Goal: Transaction & Acquisition: Purchase product/service

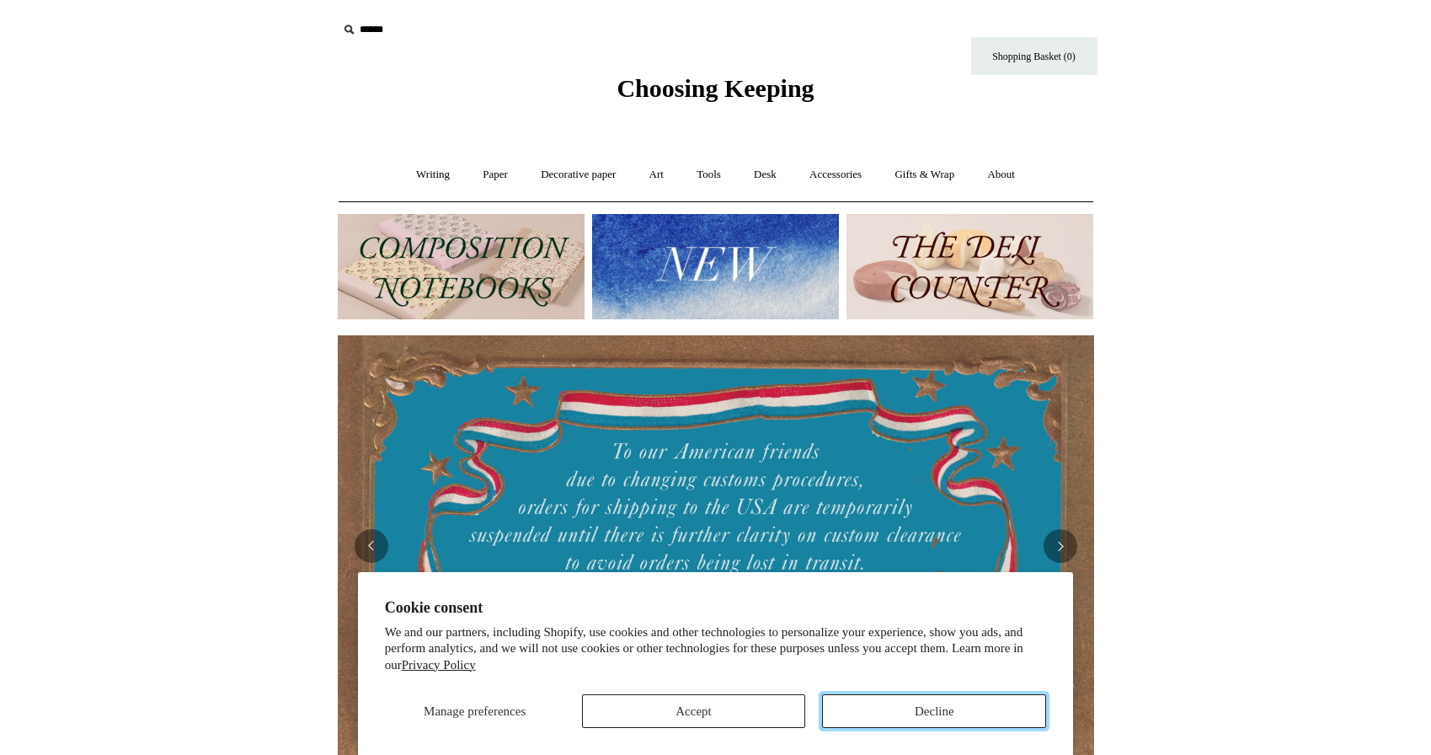
click at [975, 722] on button "Decline" at bounding box center [934, 711] width 224 height 34
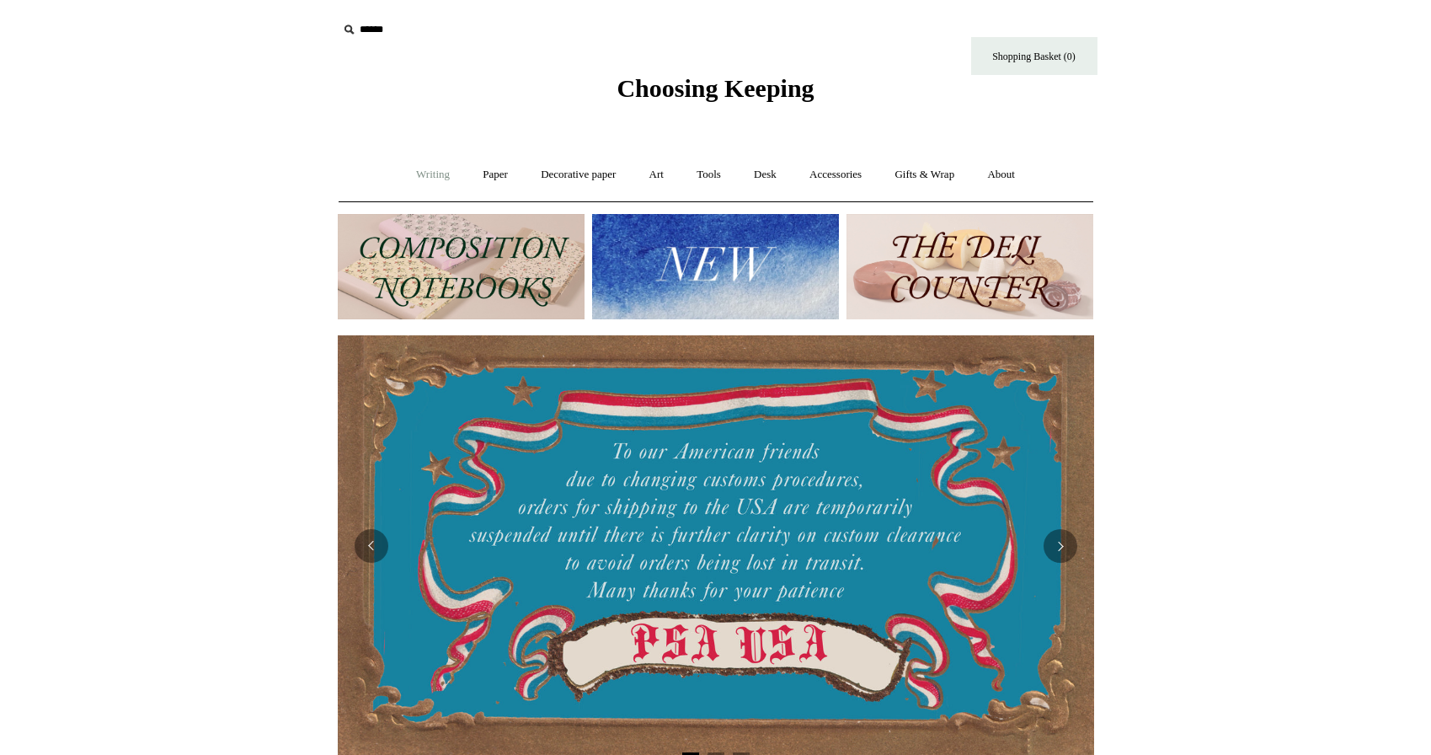
click at [407, 175] on link "Writing +" at bounding box center [433, 174] width 64 height 45
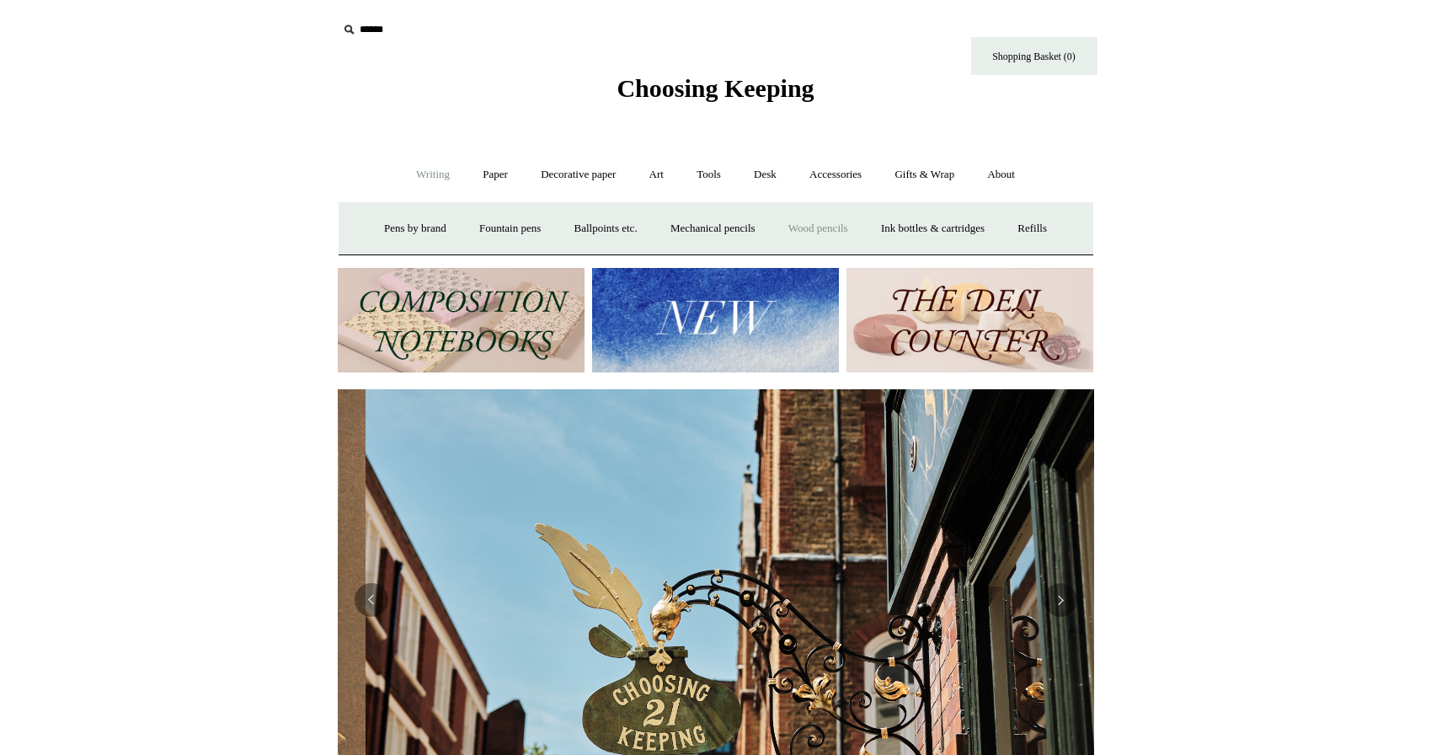
scroll to position [0, 756]
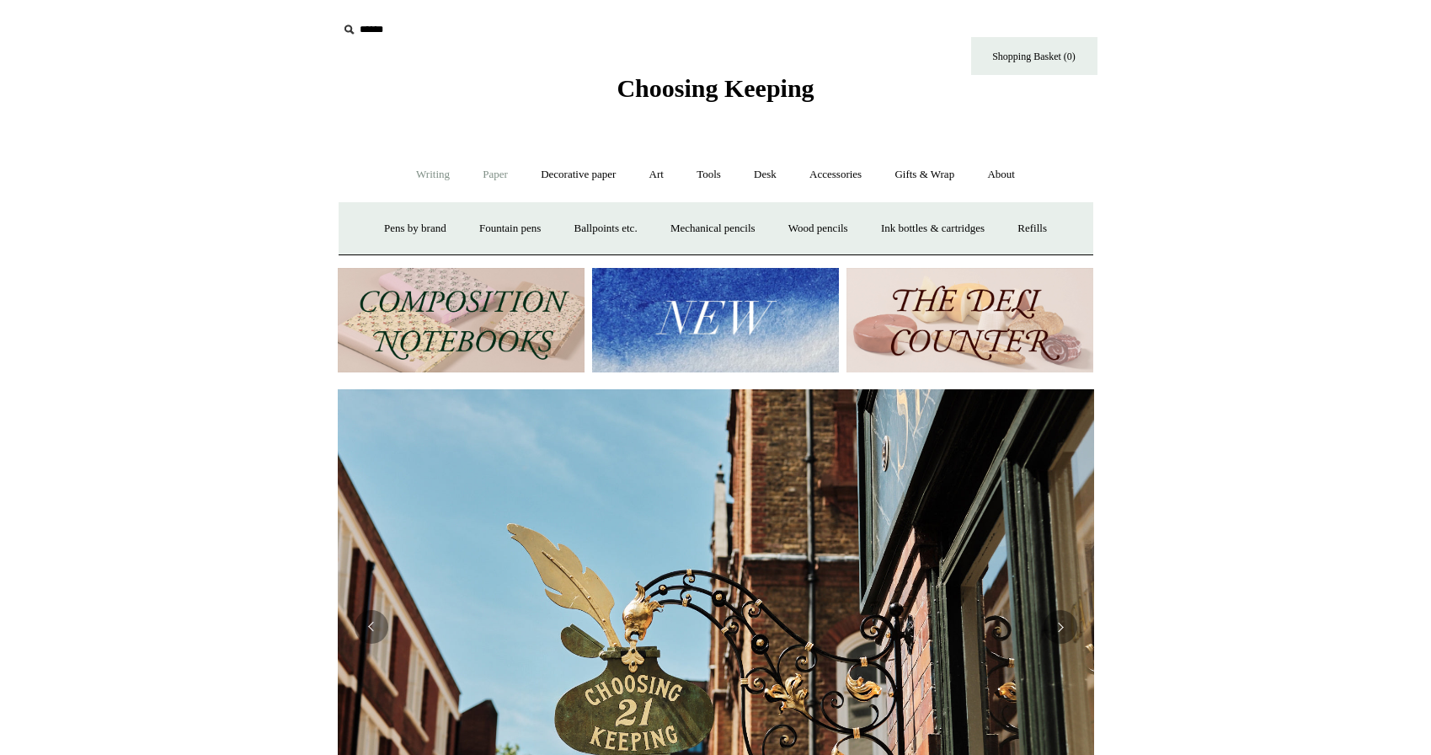
click at [478, 175] on link "Paper +" at bounding box center [496, 174] width 56 height 45
click at [479, 223] on link "Notebooks +" at bounding box center [479, 228] width 77 height 45
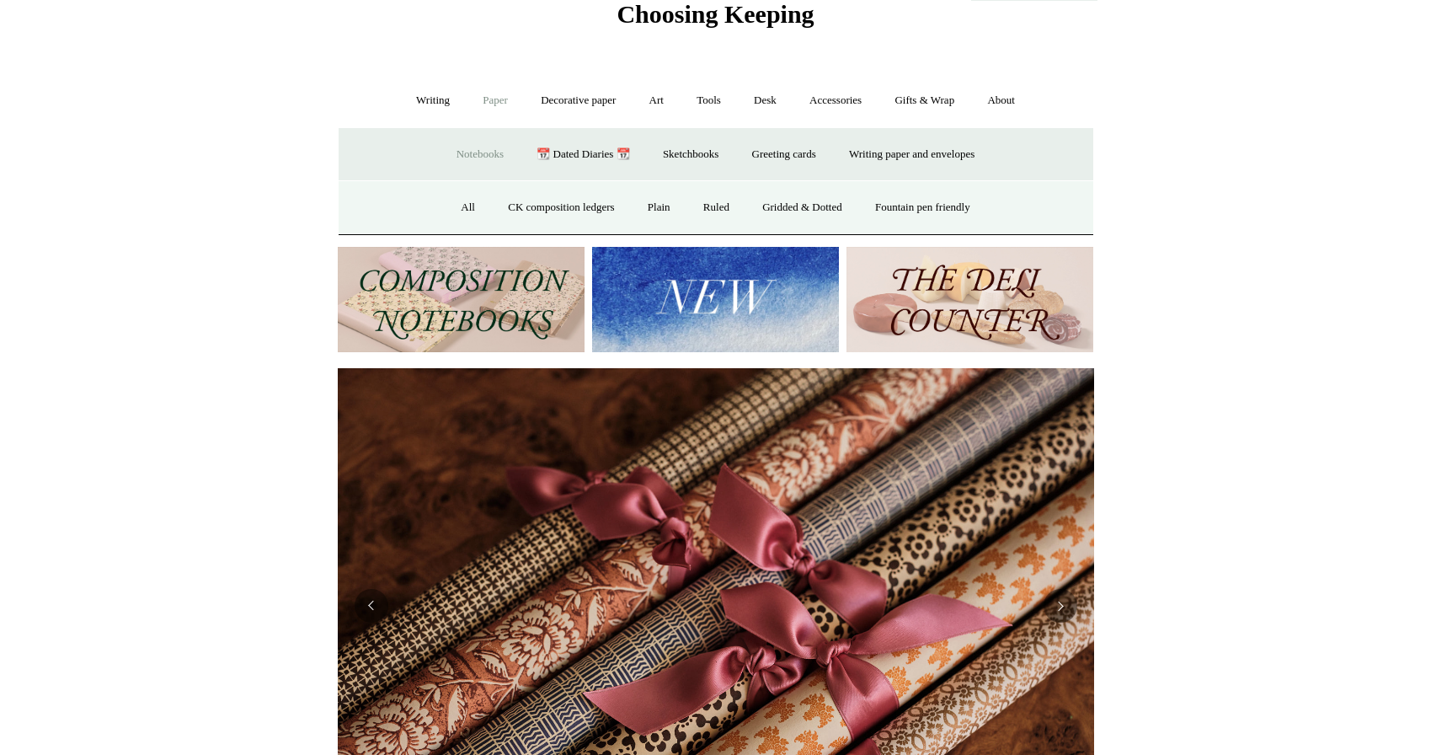
scroll to position [0, 0]
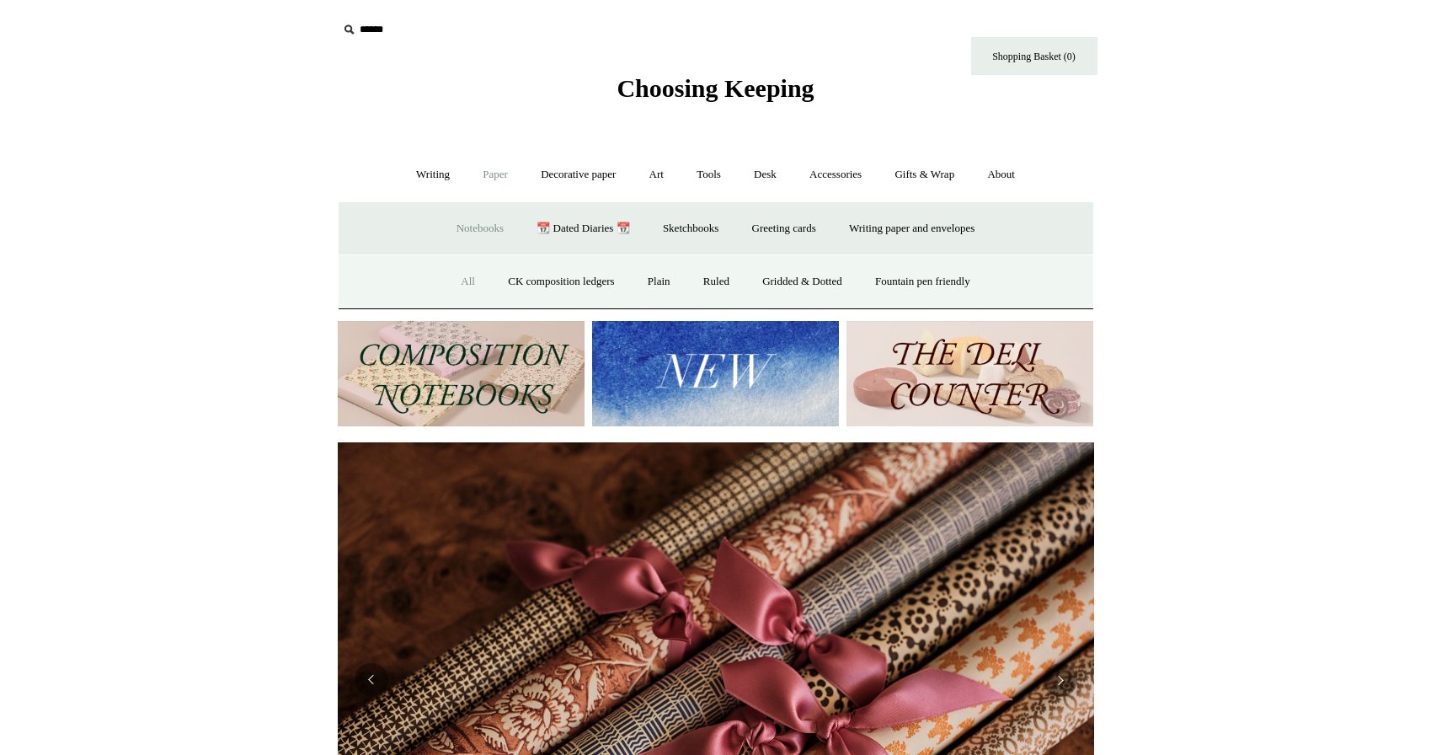
click at [456, 281] on link "All" at bounding box center [468, 281] width 45 height 45
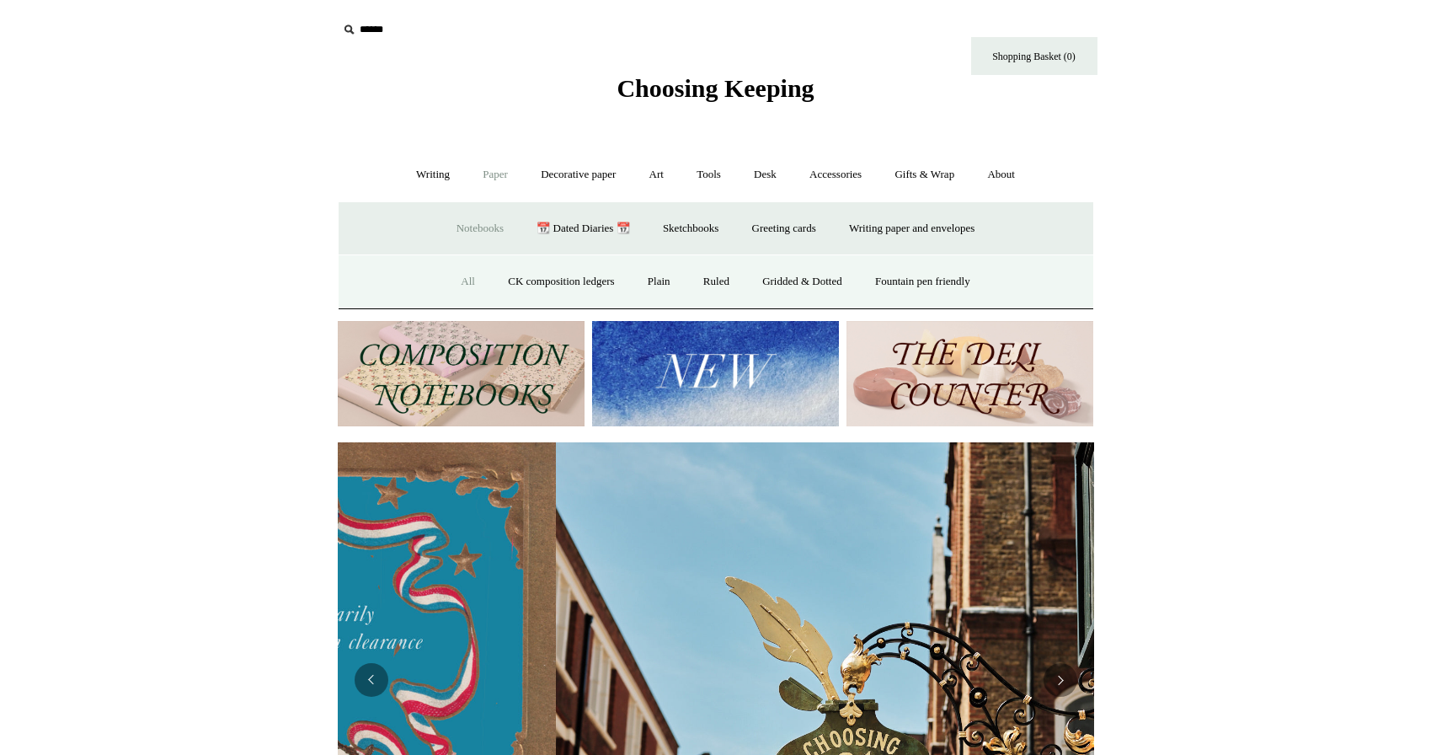
scroll to position [0, 200]
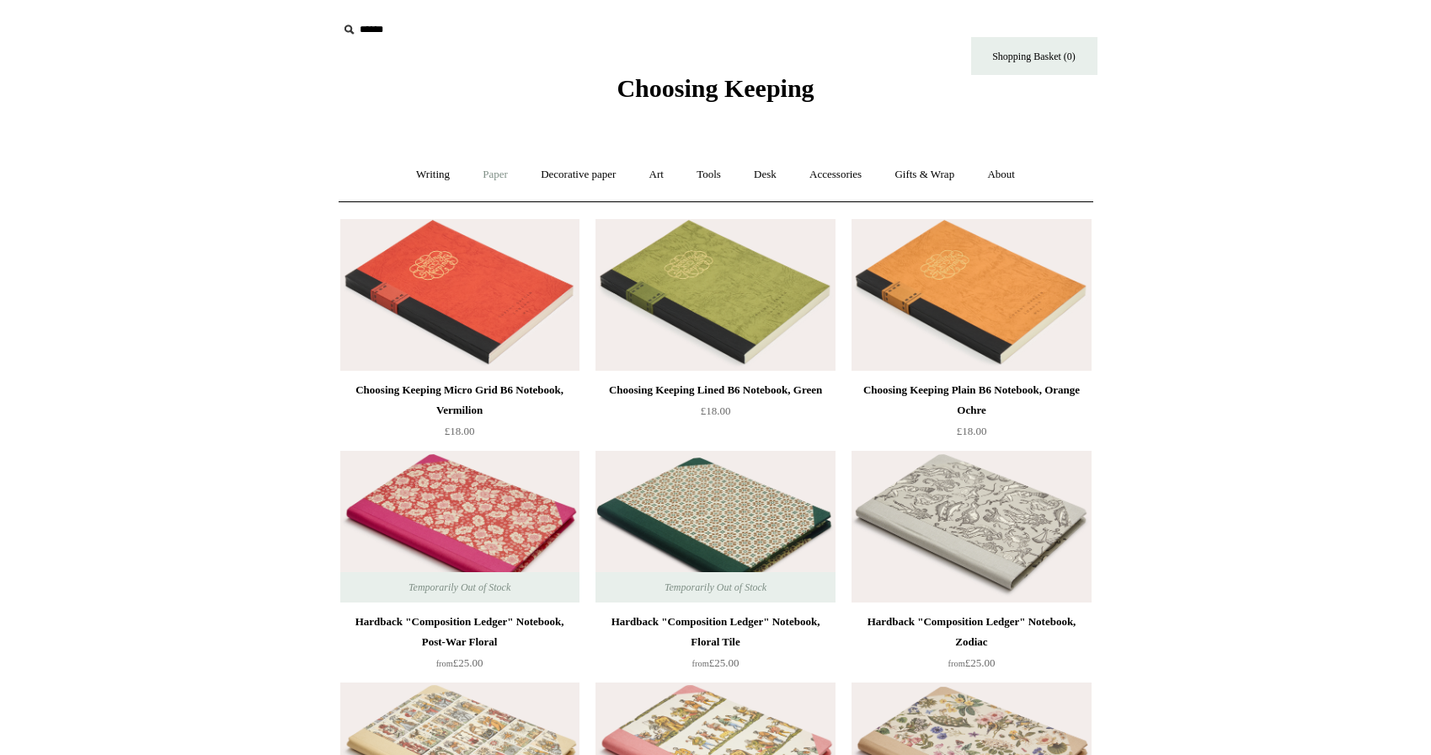
click at [496, 179] on link "Paper +" at bounding box center [496, 174] width 56 height 45
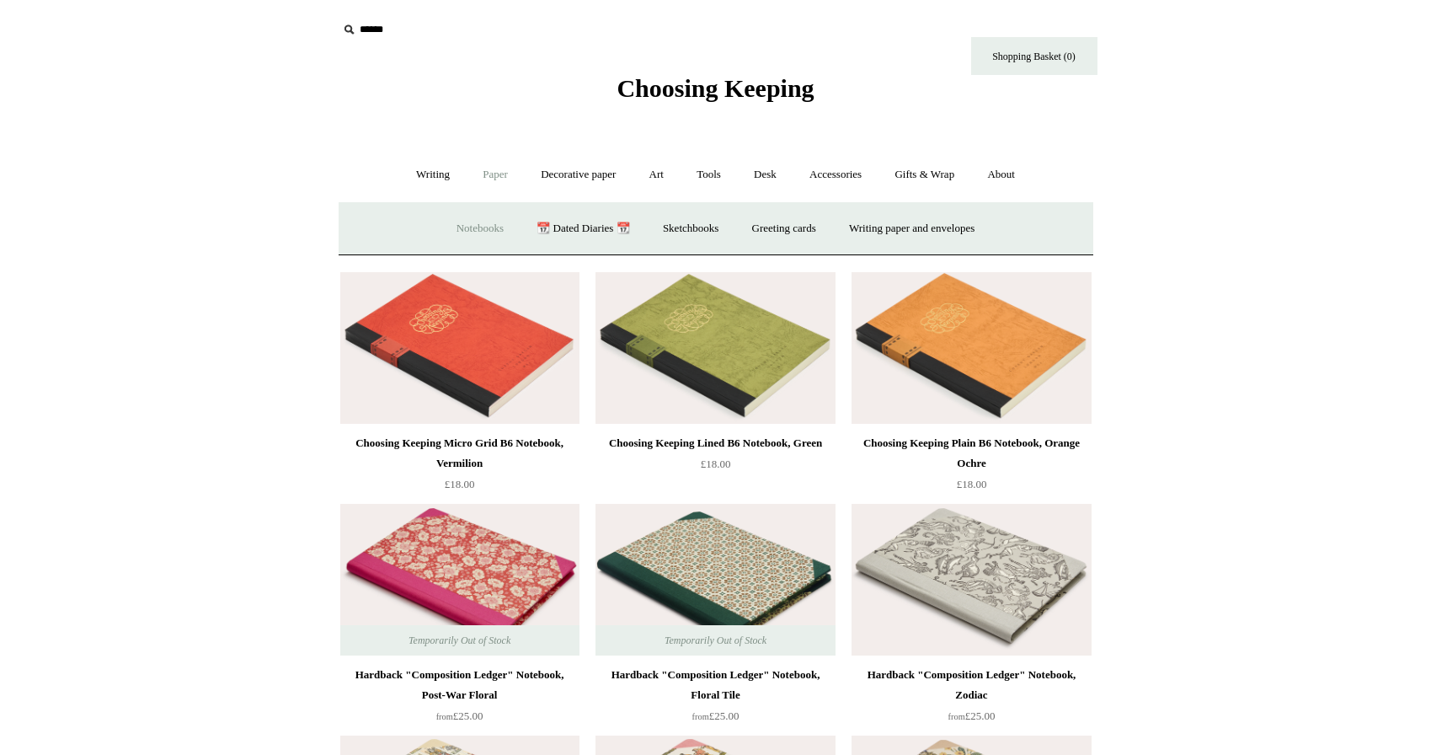
click at [478, 230] on link "Notebooks +" at bounding box center [479, 228] width 77 height 45
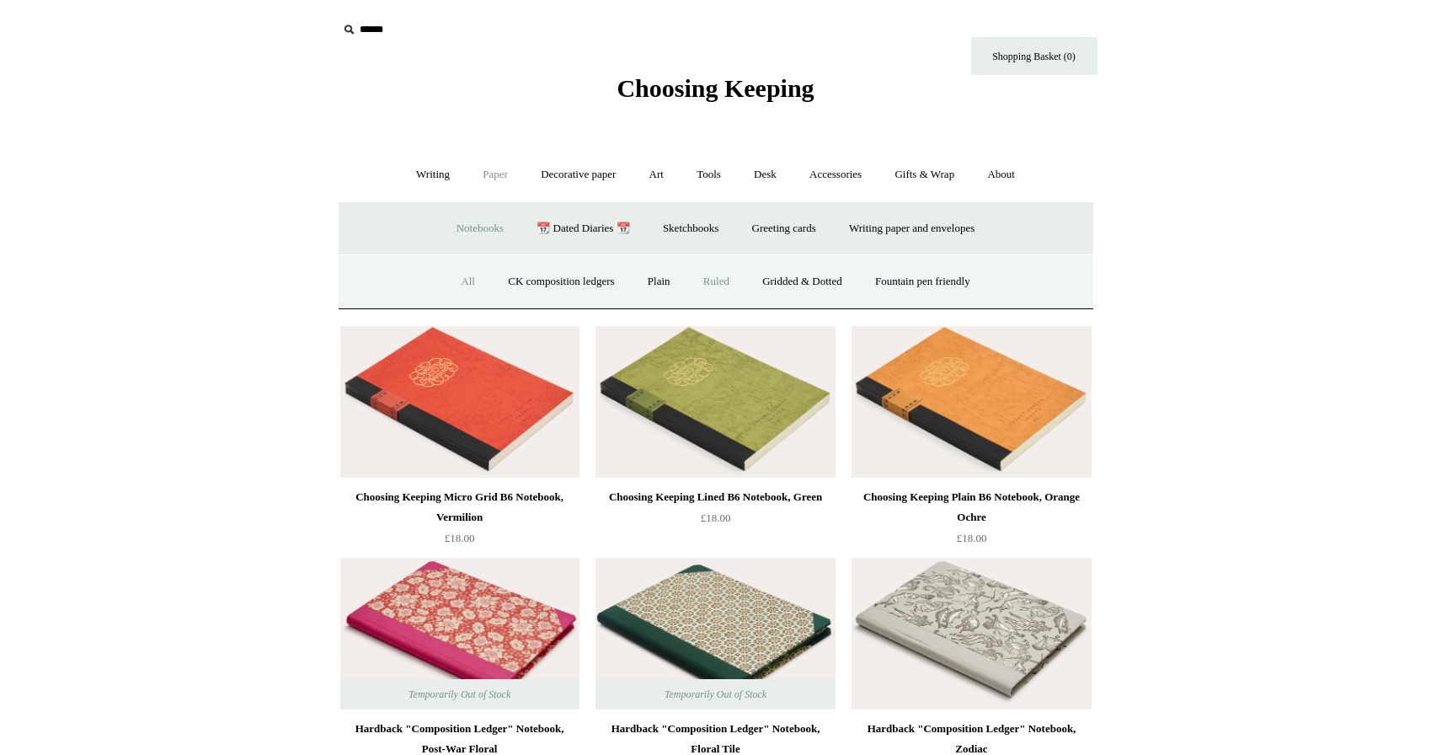
click at [724, 287] on link "Ruled" at bounding box center [716, 281] width 56 height 45
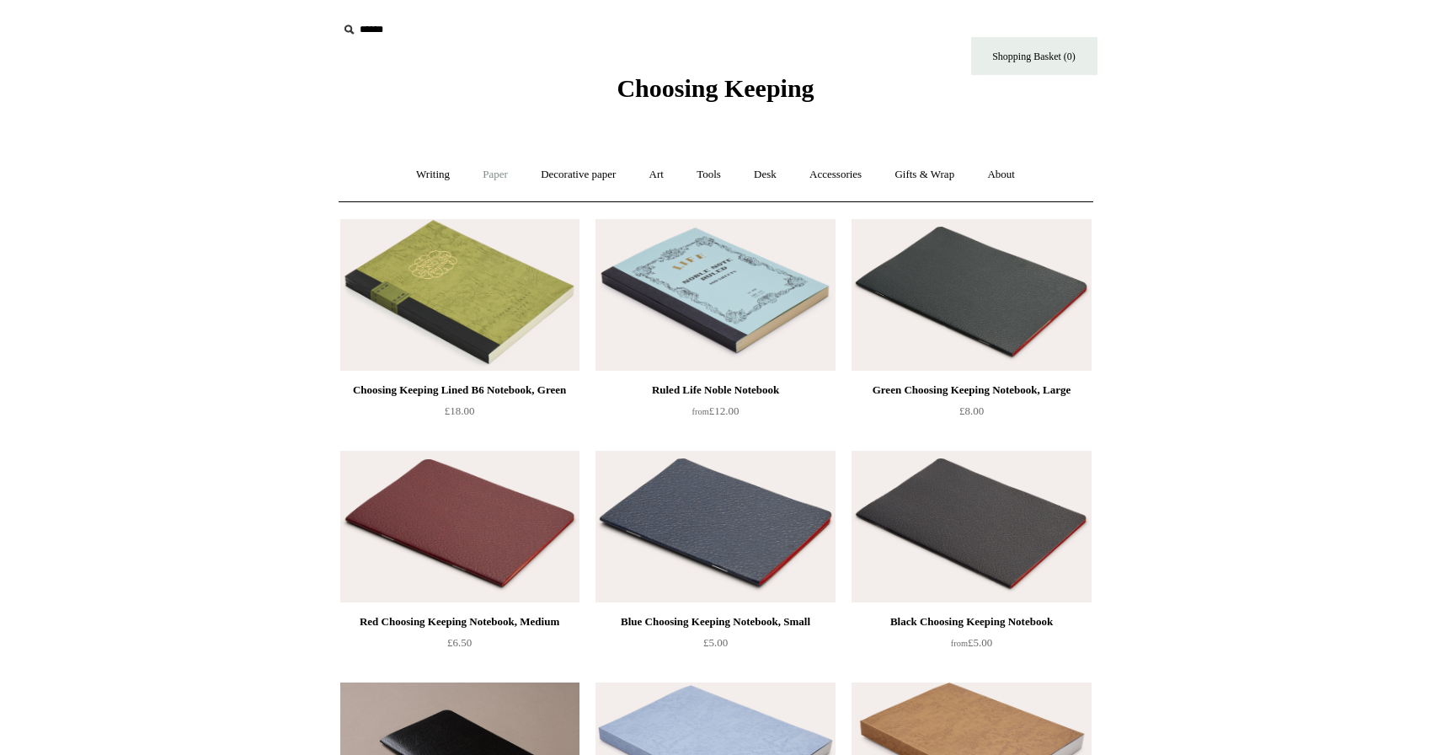
click at [478, 169] on link "Paper +" at bounding box center [496, 174] width 56 height 45
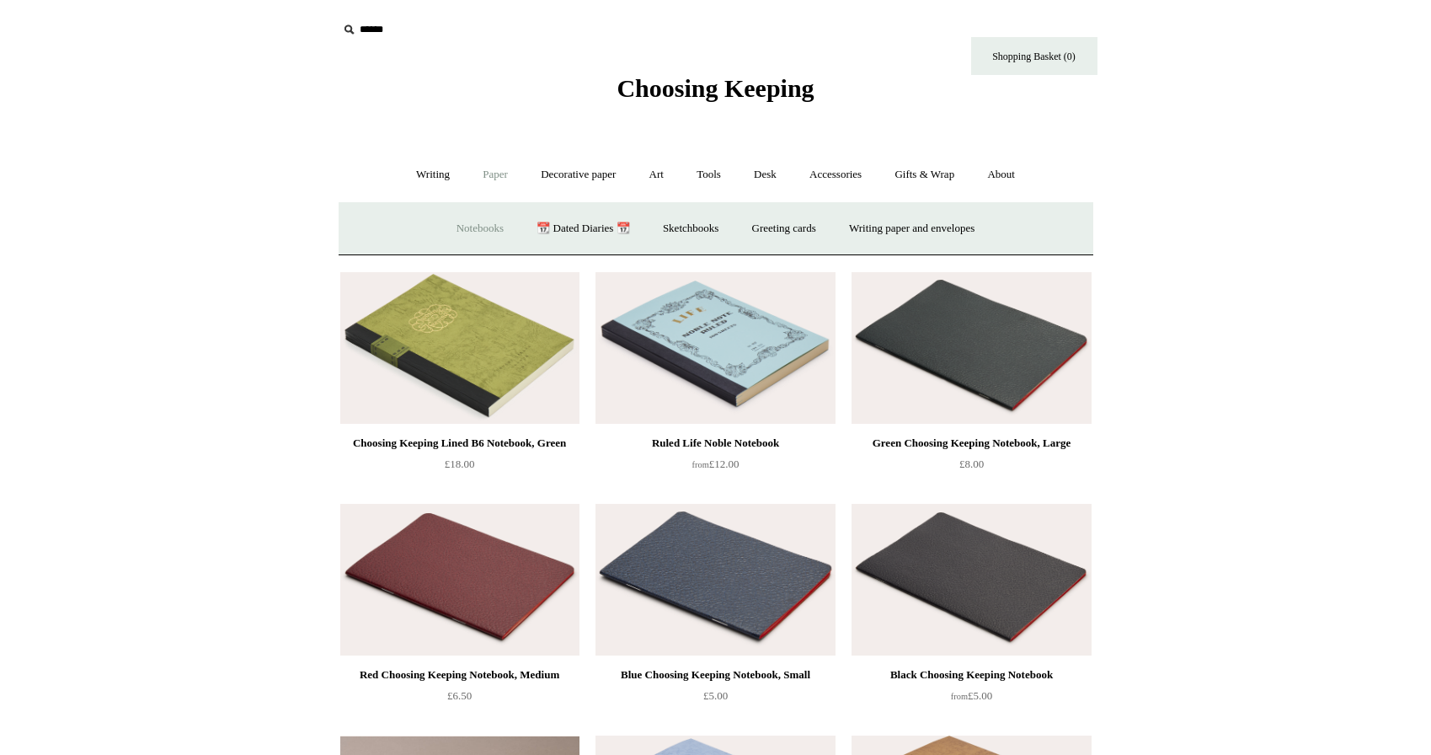
click at [480, 223] on link "Notebooks +" at bounding box center [479, 228] width 77 height 45
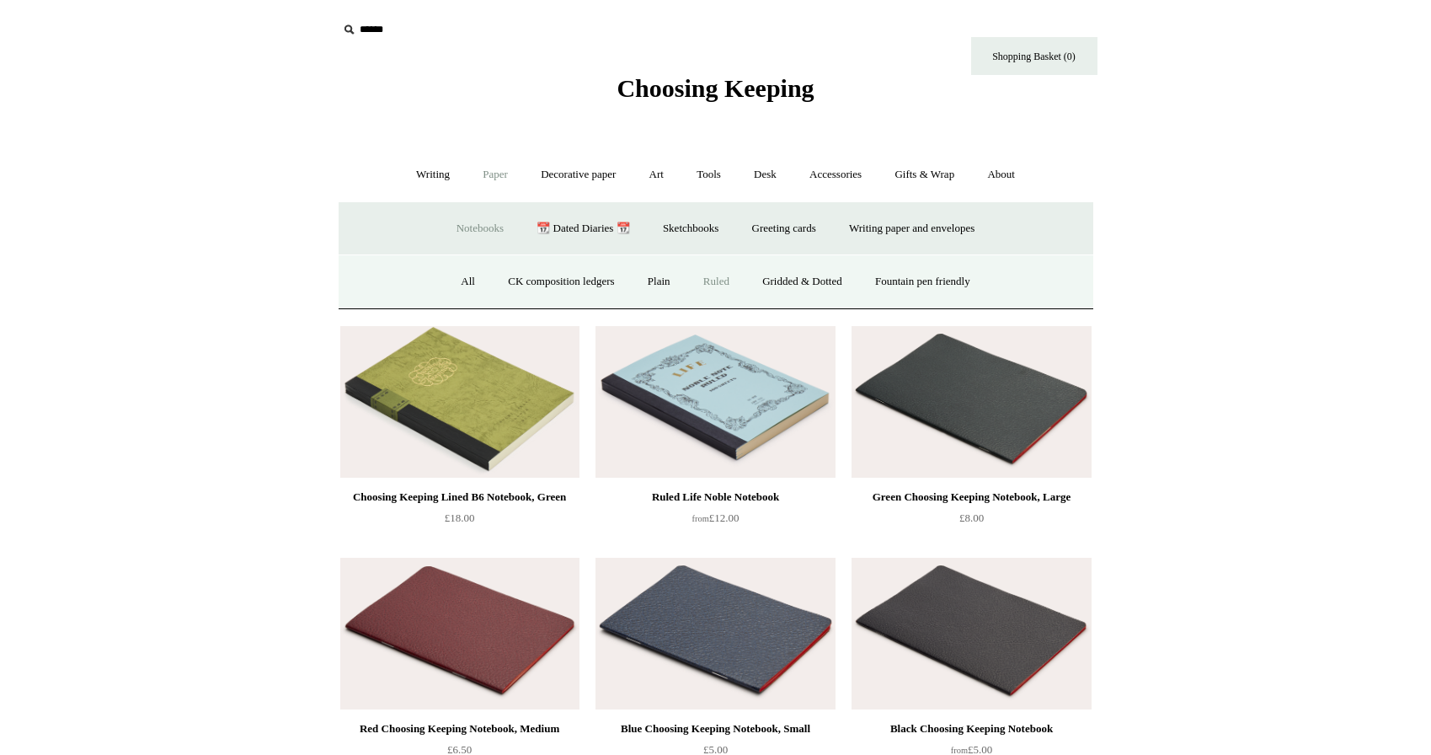
click at [715, 283] on link "Ruled" at bounding box center [716, 281] width 56 height 45
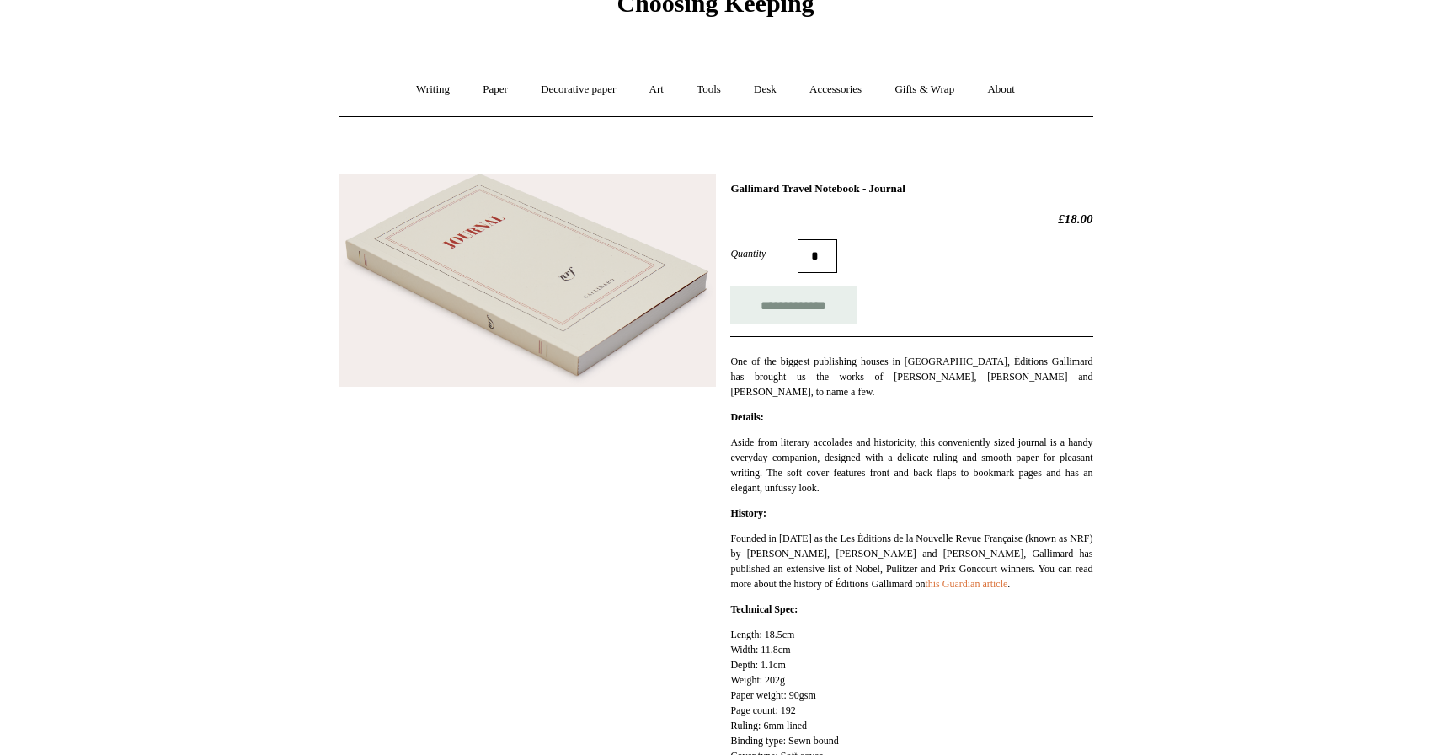
scroll to position [26, 0]
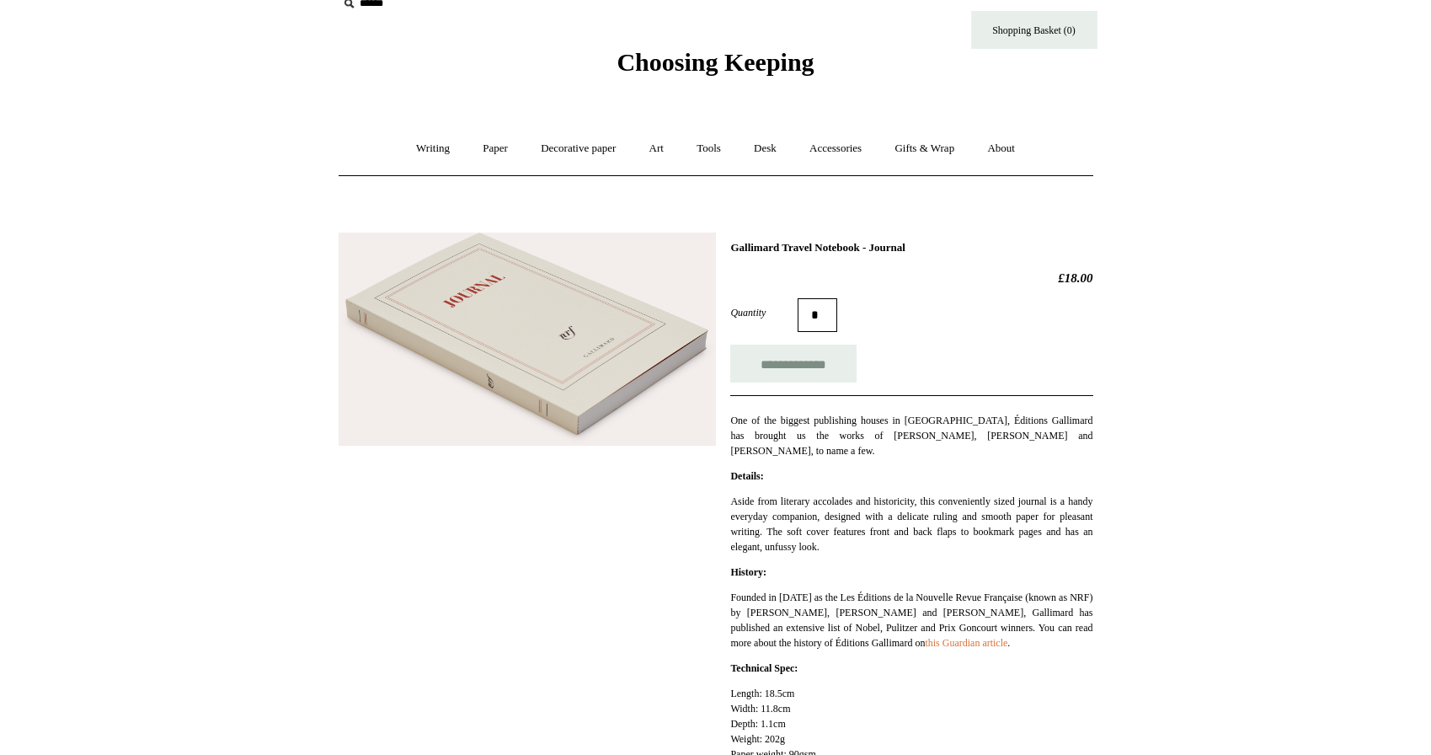
drag, startPoint x: 951, startPoint y: 249, endPoint x: 730, endPoint y: 249, distance: 220.7
click at [730, 249] on h1 "Gallimard Travel Notebook - Journal" at bounding box center [911, 247] width 362 height 13
copy h1 "Gallimard Travel Notebook - Journal"
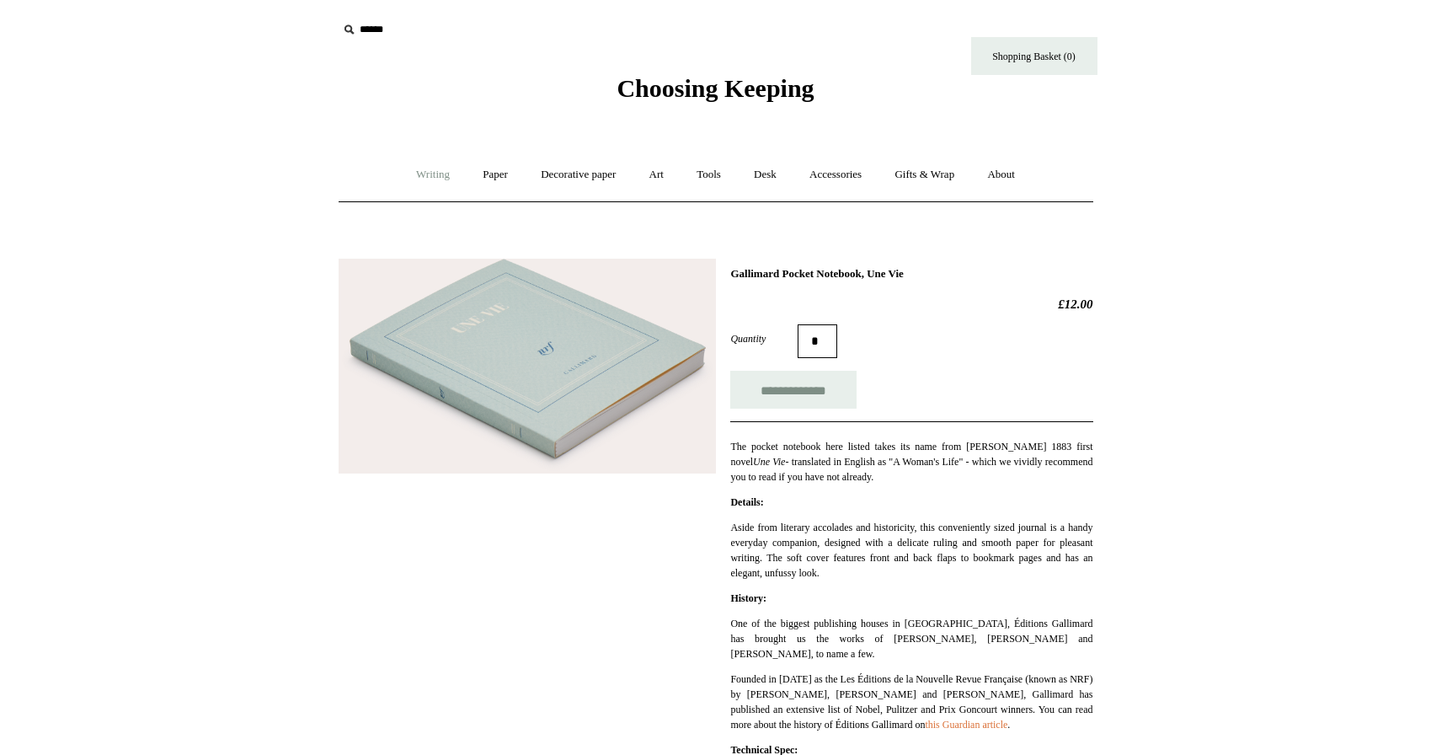
click at [437, 173] on link "Writing +" at bounding box center [433, 174] width 64 height 45
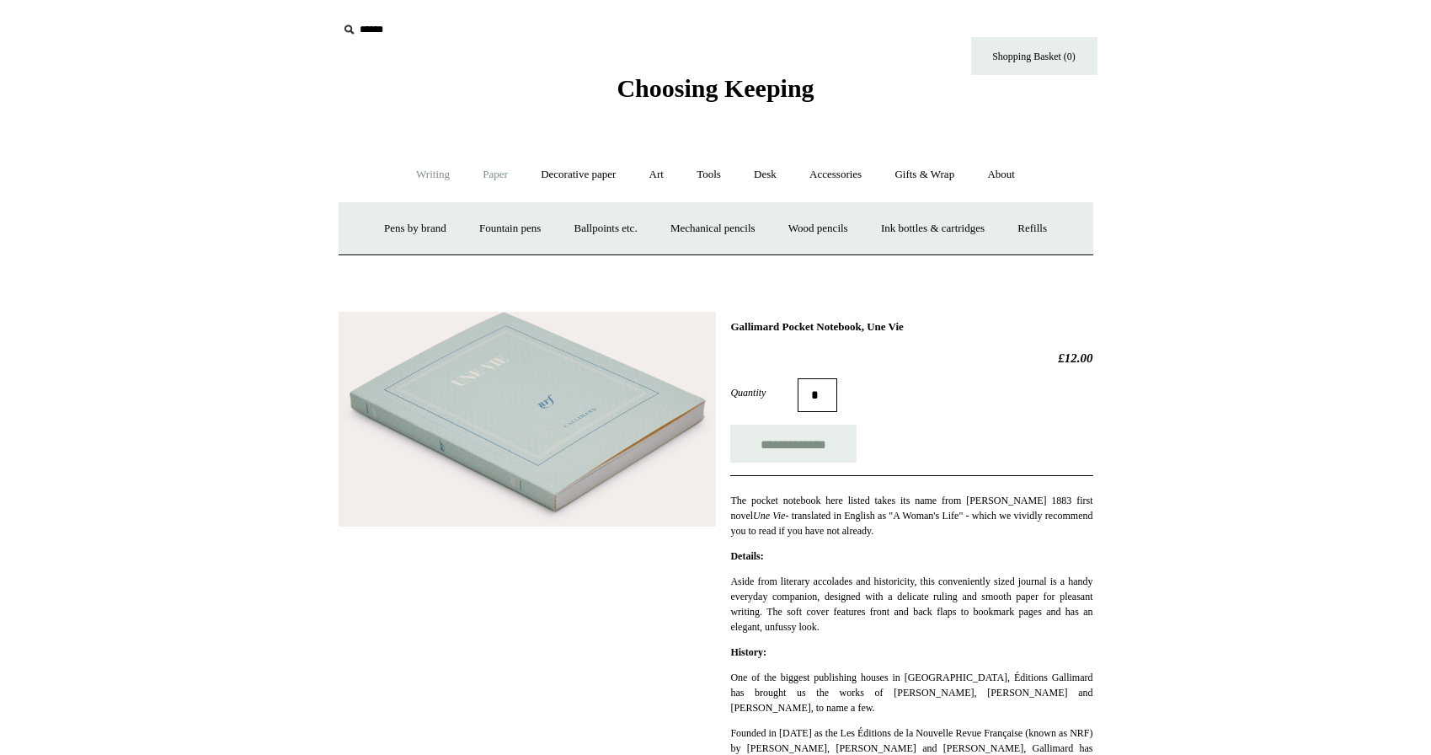
click at [489, 172] on link "Paper +" at bounding box center [496, 174] width 56 height 45
click at [481, 231] on link "Notebooks +" at bounding box center [479, 228] width 77 height 45
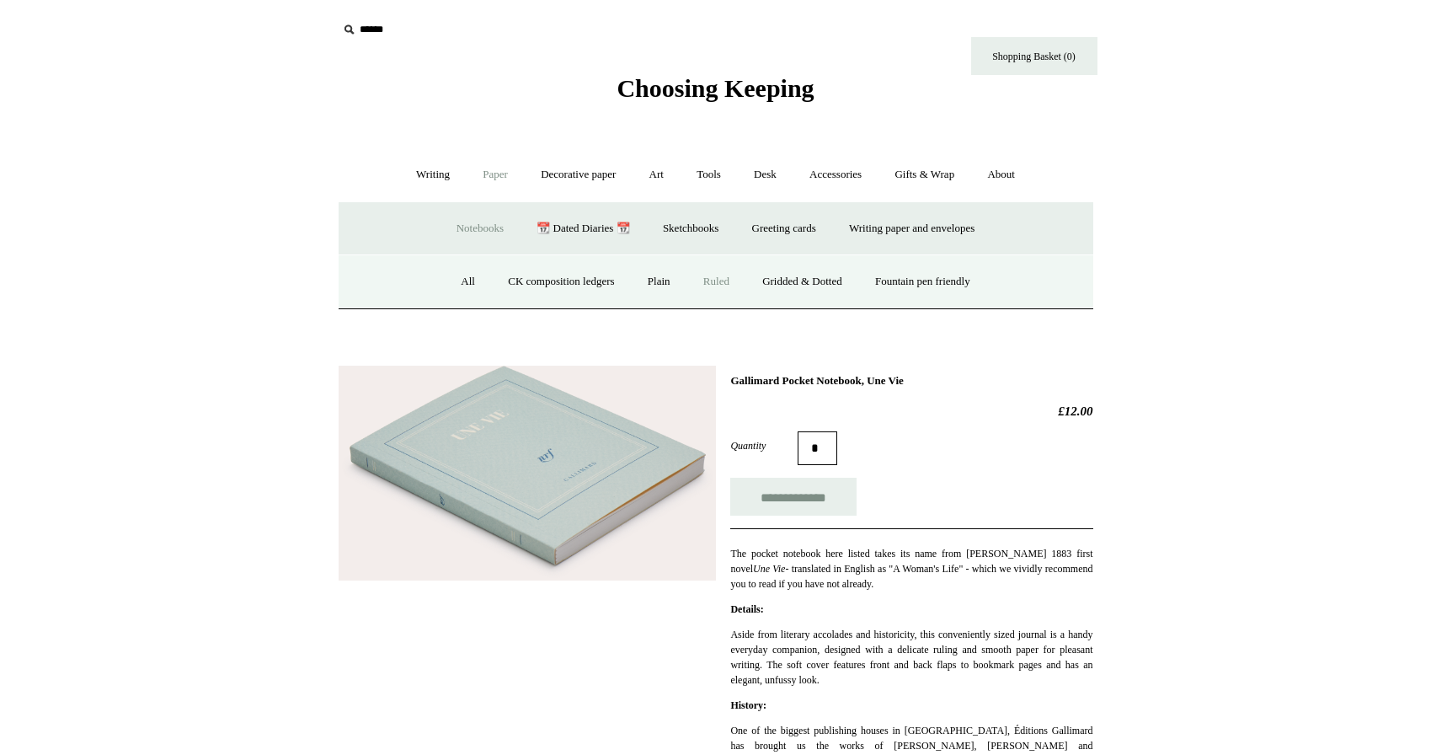
click at [722, 287] on link "Ruled" at bounding box center [716, 281] width 56 height 45
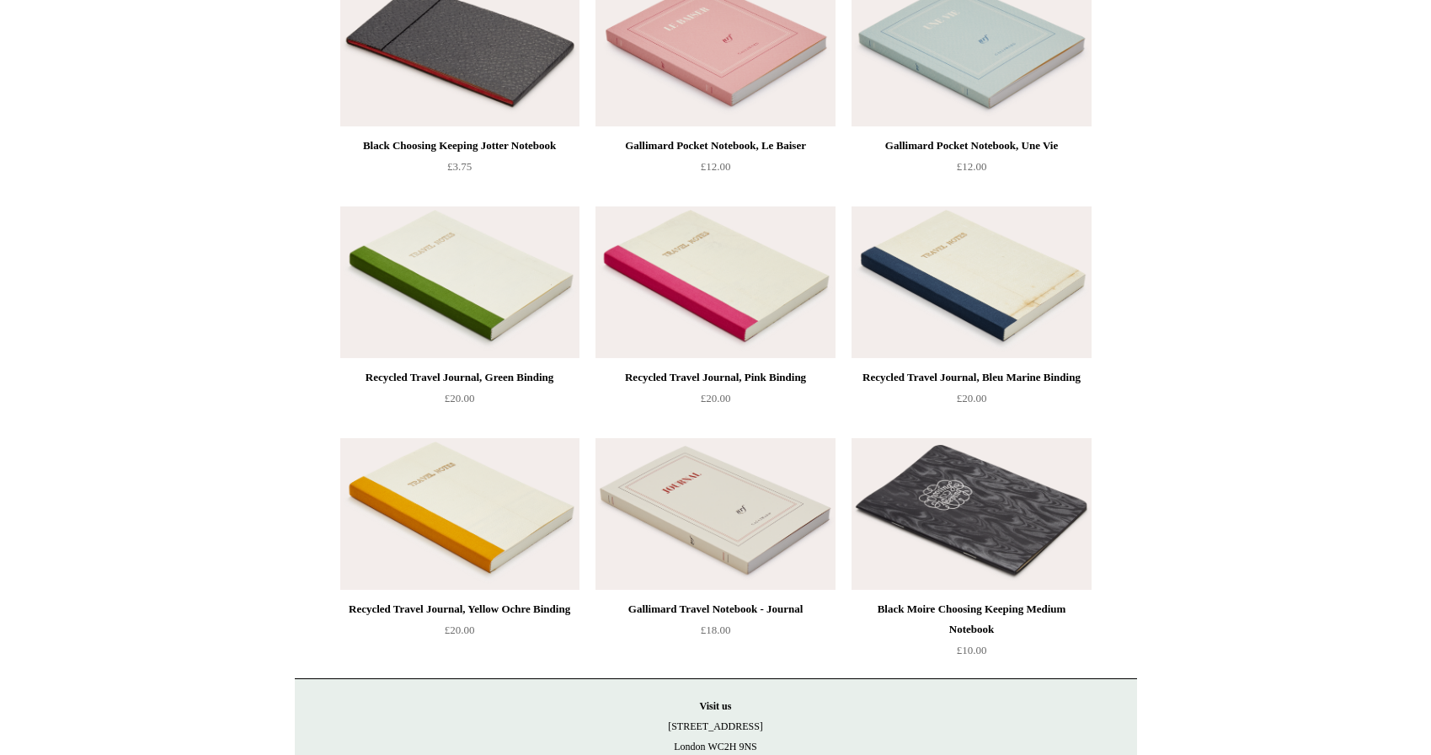
scroll to position [3165, 0]
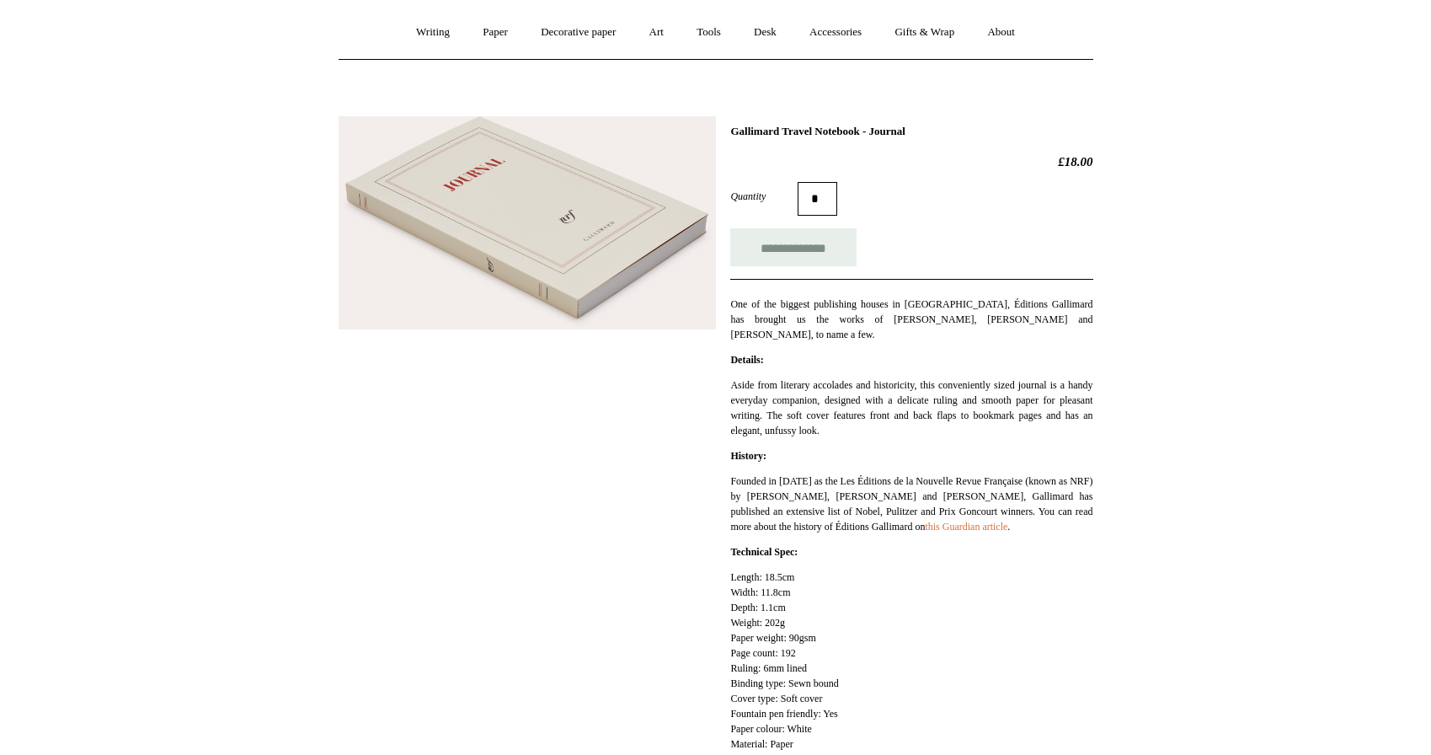
scroll to position [147, 0]
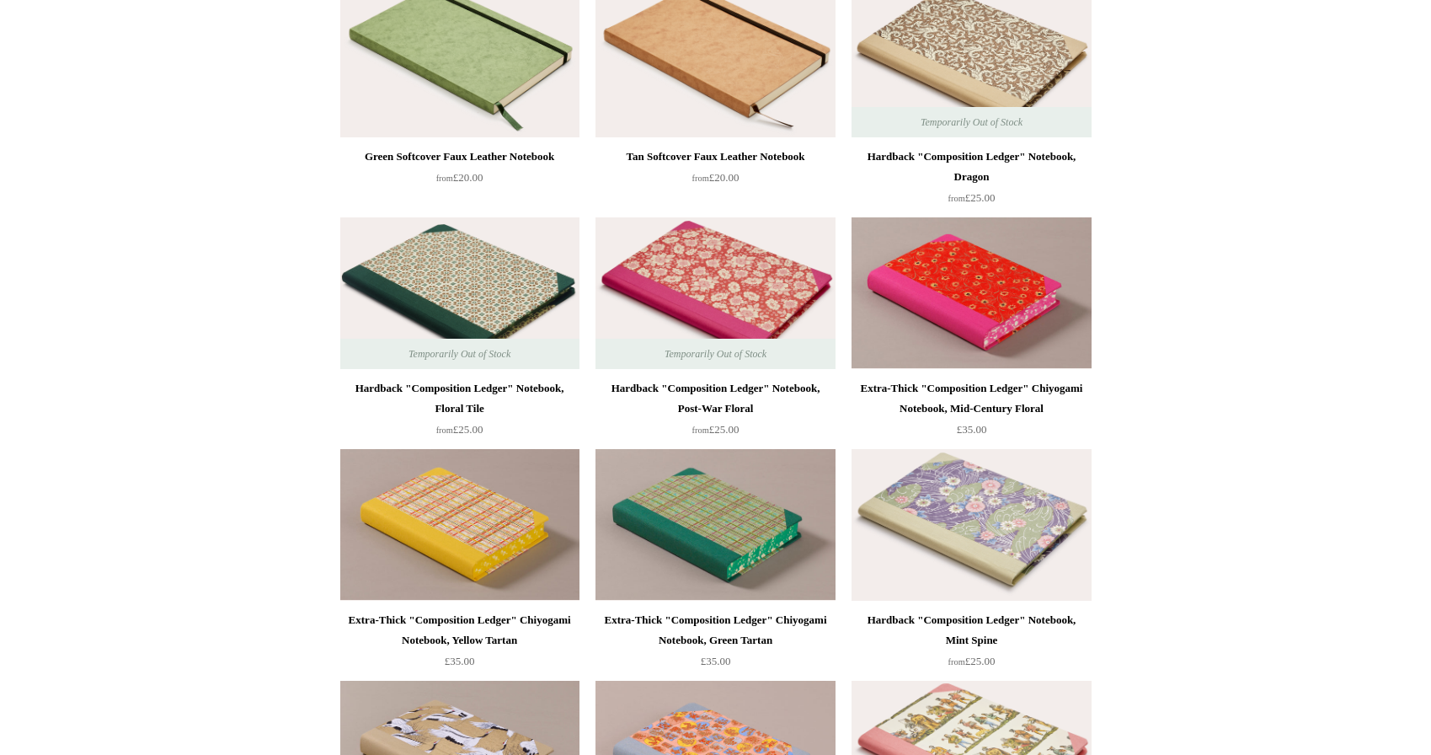
scroll to position [1594, 0]
